Goal: Task Accomplishment & Management: Complete application form

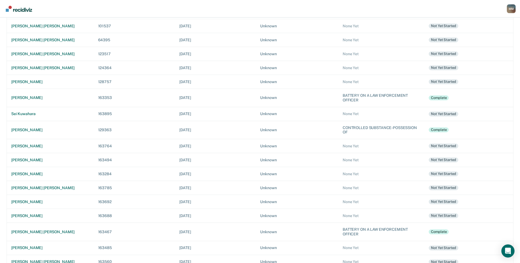
scroll to position [138, 0]
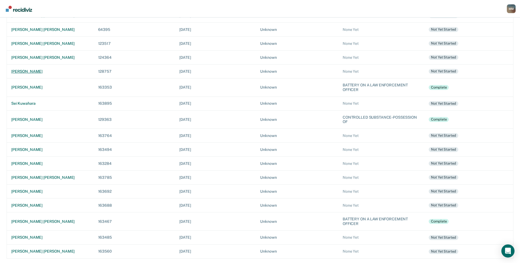
click at [34, 71] on div "[PERSON_NAME]" at bounding box center [50, 71] width 78 height 5
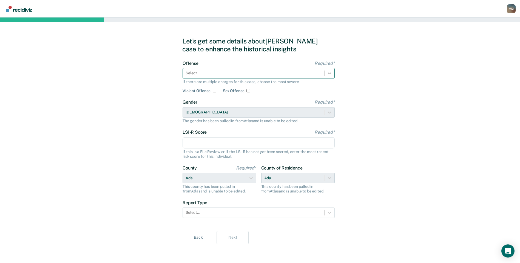
click at [330, 74] on icon at bounding box center [329, 74] width 3 height 2
click at [332, 72] on div at bounding box center [329, 73] width 10 height 10
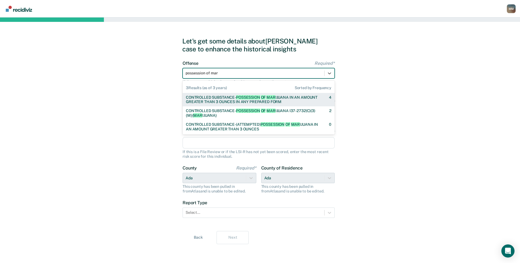
type input "possession of mari"
click at [257, 100] on div "CONTROLLED SUBSTANCE- POSSESSION OF [PERSON_NAME] IN AN AMOUNT GREATER THAN 3 O…" at bounding box center [252, 99] width 133 height 9
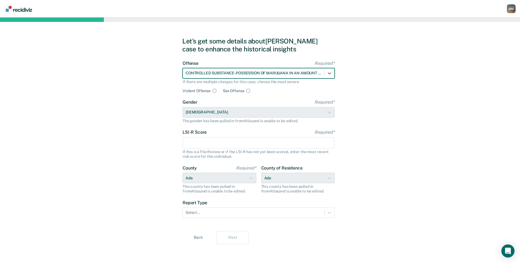
click at [218, 146] on input "LSI-R Score Required*" at bounding box center [258, 143] width 152 height 12
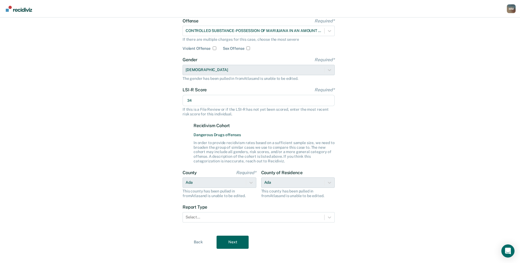
scroll to position [48, 0]
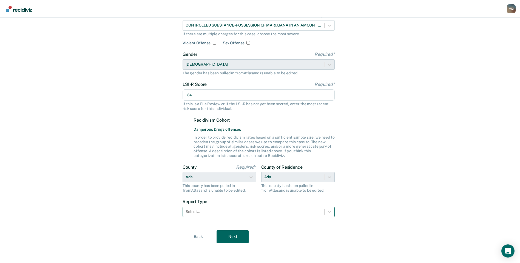
type input "34"
click at [251, 215] on div at bounding box center [253, 212] width 136 height 6
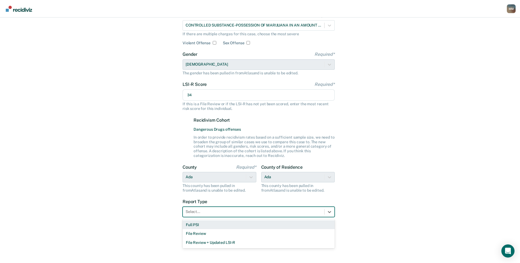
click at [246, 227] on div "Full PSI" at bounding box center [258, 225] width 152 height 9
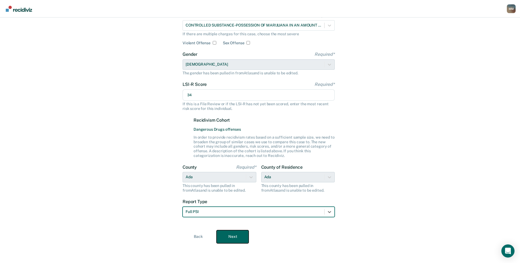
click at [234, 240] on button "Next" at bounding box center [232, 237] width 32 height 13
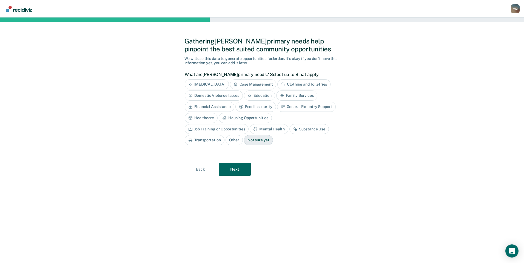
click at [289, 128] on div "Substance Use" at bounding box center [308, 129] width 39 height 10
click at [249, 124] on div "Job Training or Opportunities" at bounding box center [217, 129] width 64 height 10
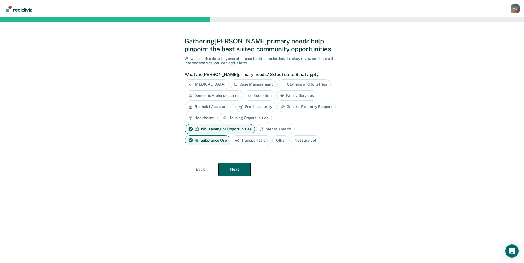
click at [236, 169] on button "Next" at bounding box center [235, 169] width 32 height 13
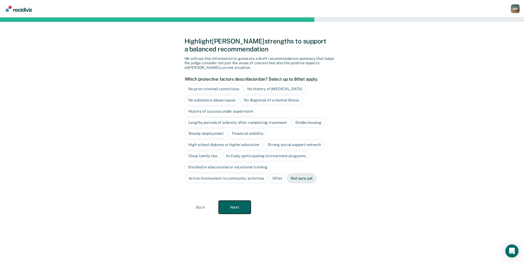
click at [230, 206] on button "Next" at bounding box center [235, 207] width 32 height 13
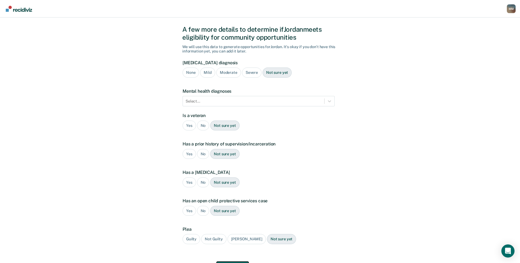
scroll to position [18, 0]
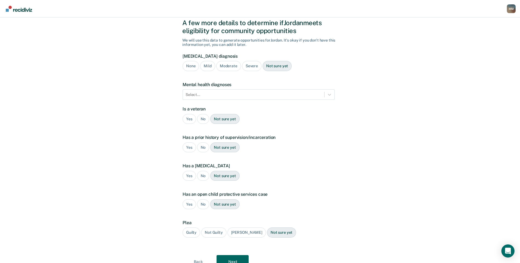
click at [204, 121] on div "No" at bounding box center [203, 119] width 12 height 10
click at [189, 147] on div "Yes" at bounding box center [188, 148] width 13 height 10
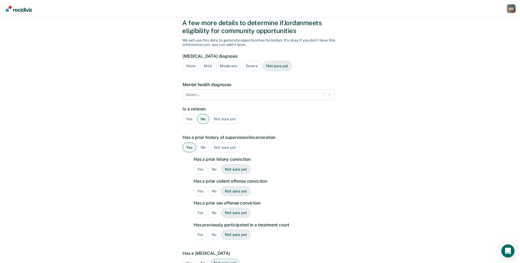
click at [202, 170] on div "Yes" at bounding box center [199, 170] width 13 height 10
click at [201, 192] on div "Yes" at bounding box center [199, 192] width 13 height 10
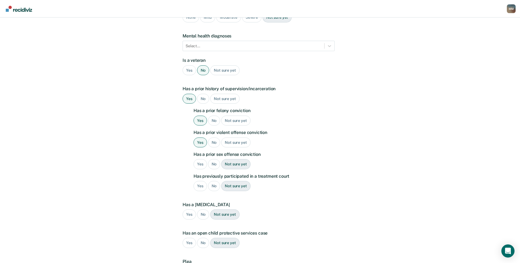
scroll to position [73, 0]
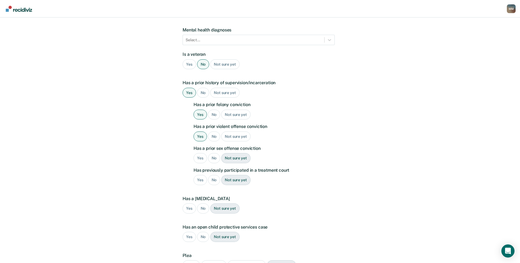
click at [212, 157] on div "No" at bounding box center [214, 158] width 12 height 10
click at [212, 179] on div "No" at bounding box center [214, 180] width 12 height 10
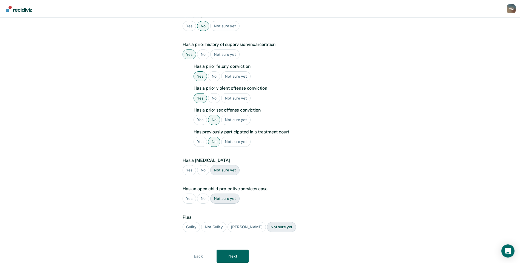
scroll to position [128, 0]
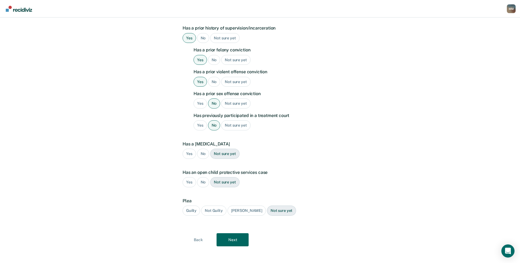
click at [203, 155] on div "No" at bounding box center [203, 154] width 12 height 10
click at [200, 181] on div "No" at bounding box center [203, 182] width 12 height 10
click at [190, 210] on div "Guilty" at bounding box center [191, 211] width 18 height 10
click at [237, 243] on button "Next" at bounding box center [232, 240] width 32 height 13
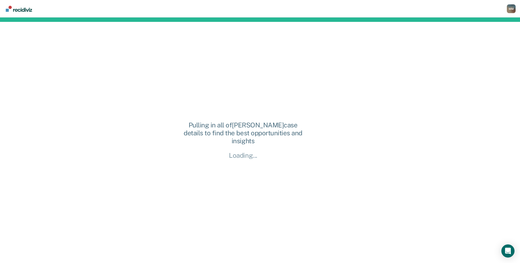
scroll to position [0, 0]
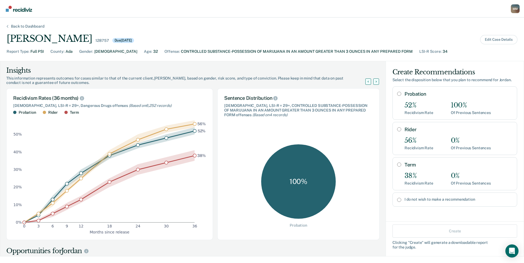
click at [397, 201] on input "I do not wish to make a recommendation" at bounding box center [399, 200] width 4 height 4
radio input "true"
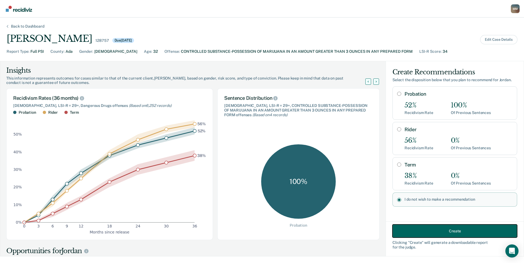
click at [409, 233] on button "Create" at bounding box center [454, 231] width 125 height 13
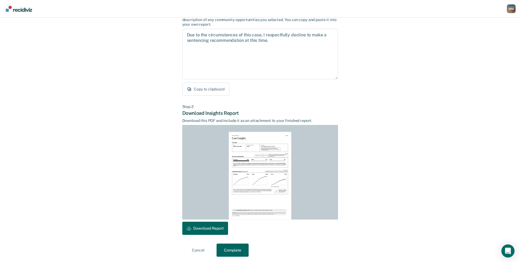
scroll to position [49, 0]
click at [210, 227] on button "Download Report" at bounding box center [205, 228] width 46 height 13
click at [226, 252] on button "Complete" at bounding box center [232, 250] width 32 height 13
